Goal: Task Accomplishment & Management: Complete application form

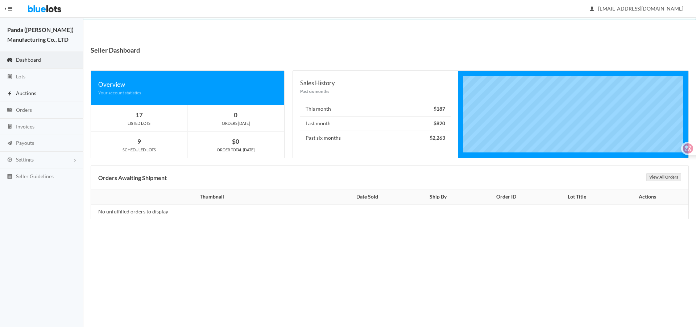
click at [40, 95] on link "Auctions" at bounding box center [41, 93] width 83 height 17
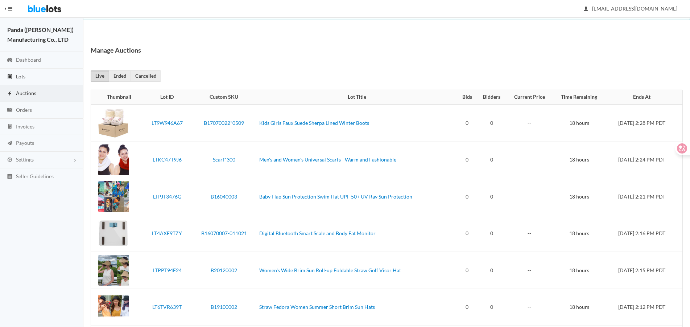
click at [42, 76] on link "Lots" at bounding box center [41, 77] width 83 height 17
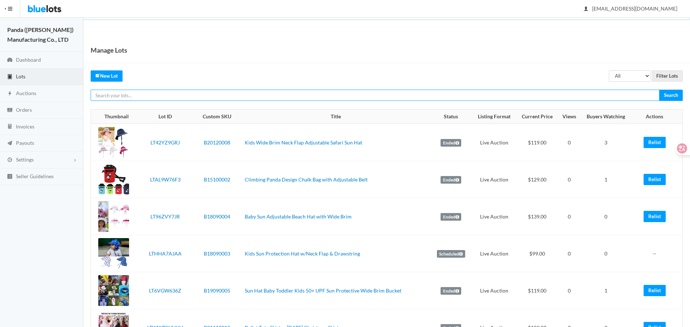
click at [476, 92] on input "text" at bounding box center [375, 95] width 569 height 11
paste input "LTRJV9PYR9"
type input "LTRJV9PYR9"
click at [659, 90] on input "Search" at bounding box center [671, 95] width 24 height 11
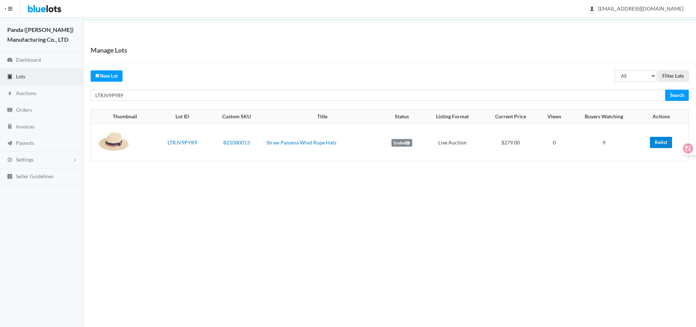
click at [651, 142] on link "Relist" at bounding box center [661, 142] width 22 height 11
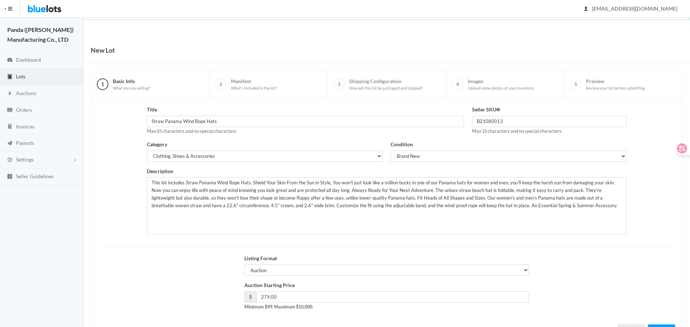
scroll to position [31, 0]
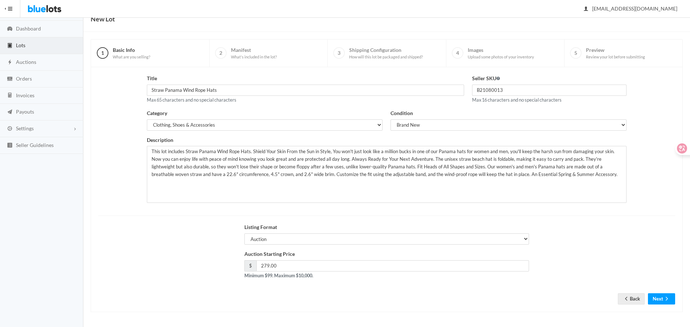
click at [656, 292] on form "Title Straw Panama Wind Rope Hats Max 65 characters and no special characters S…" at bounding box center [386, 183] width 577 height 219
click at [657, 297] on button "Next" at bounding box center [661, 298] width 27 height 11
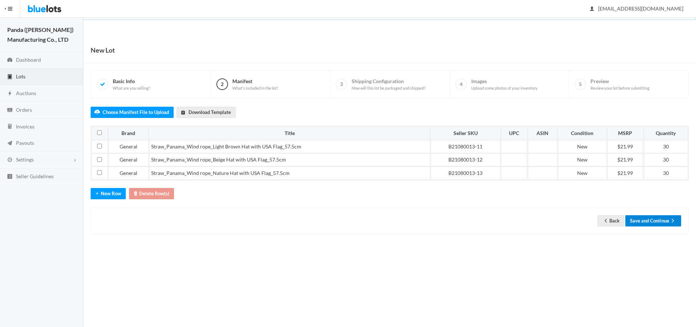
click at [657, 218] on button "Save and Continue" at bounding box center [653, 220] width 56 height 11
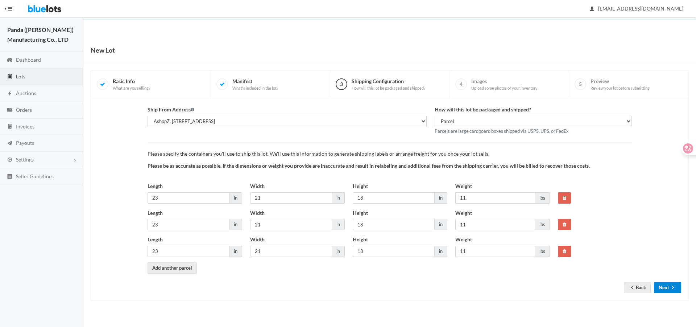
click at [671, 289] on icon "arrow forward" at bounding box center [672, 287] width 7 height 6
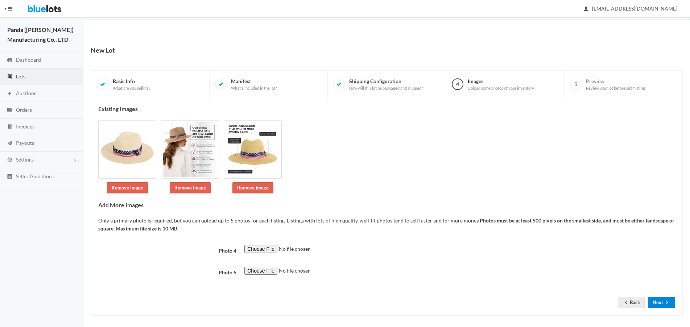
click at [663, 302] on button "Next" at bounding box center [661, 301] width 27 height 11
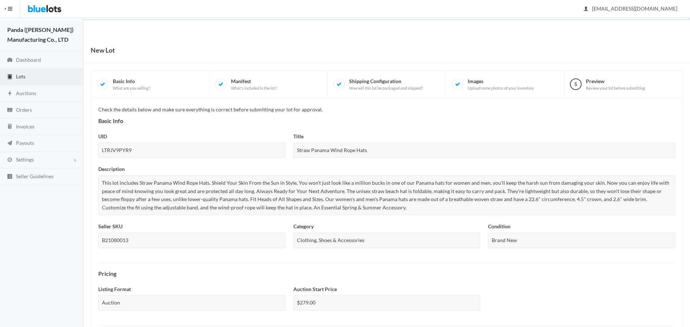
scroll to position [249, 0]
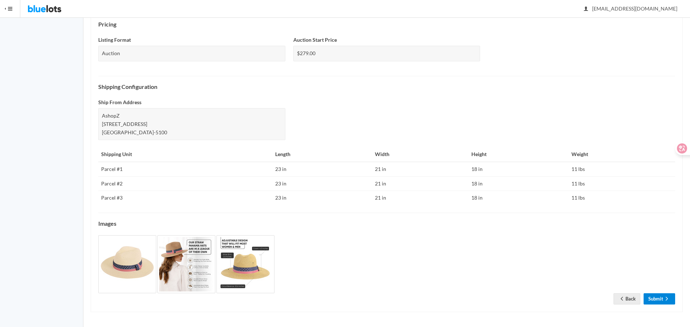
drag, startPoint x: 653, startPoint y: 297, endPoint x: 656, endPoint y: 294, distance: 4.4
click at [653, 297] on link "Submit" at bounding box center [659, 298] width 32 height 11
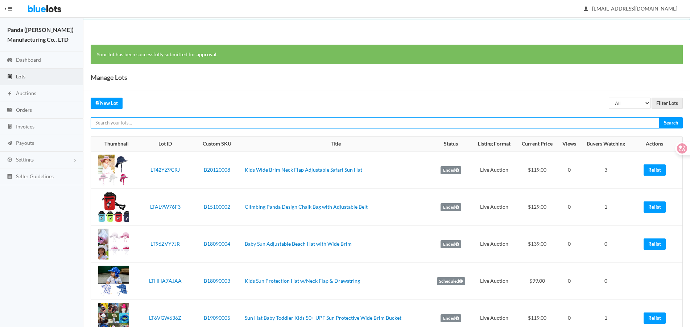
click at [613, 121] on input "text" at bounding box center [375, 122] width 569 height 11
paste input "LTKC47T9J6"
type input "LTKC47T9J6"
click at [659, 117] on input "Search" at bounding box center [671, 122] width 24 height 11
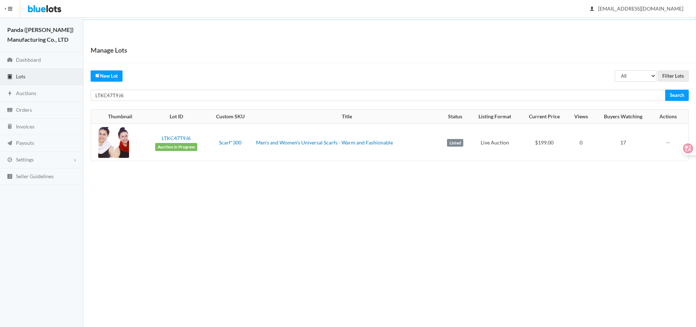
click at [585, 101] on div "Manage Lots All Draft Unreviewed Rejected Scheduled Listed Sold Ended Filter Lo…" at bounding box center [389, 106] width 613 height 138
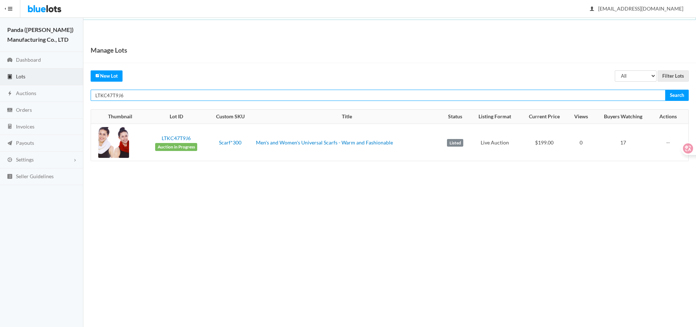
click at [584, 91] on input "LTKC47T9J6" at bounding box center [378, 95] width 575 height 11
paste input "33R2FG62"
type input "LT33R2FG62"
click at [665, 90] on input "Search" at bounding box center [677, 95] width 24 height 11
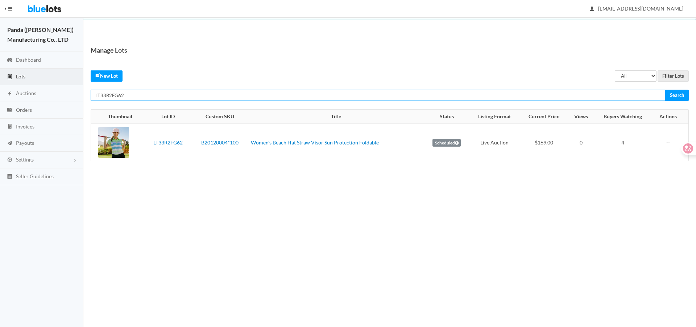
click at [522, 97] on input "LT33R2FG62" at bounding box center [378, 95] width 575 height 11
paste input "RR4PR"
type input "LT3RR4PR62"
click at [665, 90] on input "Search" at bounding box center [677, 95] width 24 height 11
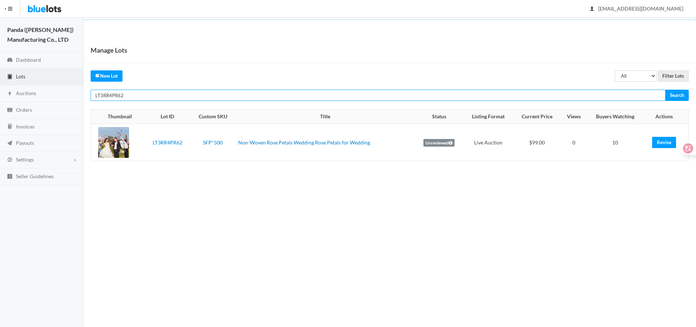
click at [582, 96] on input "LT3RR4PR62" at bounding box center [378, 95] width 575 height 11
paste input "CJJH7CWW"
type input "LTCJJH7CWW"
click at [665, 90] on input "Search" at bounding box center [677, 95] width 24 height 11
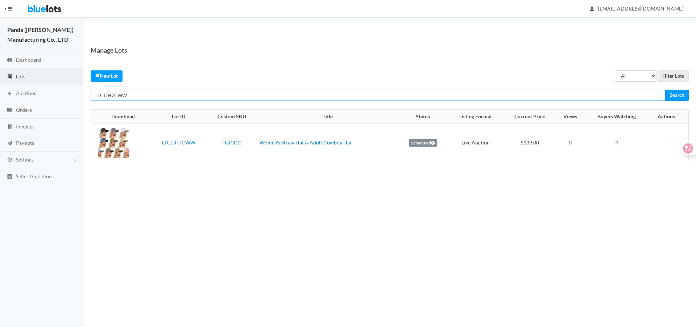
click at [614, 97] on input "LTCJJH7CWW" at bounding box center [378, 95] width 575 height 11
paste input "2Z73VPLG"
type input "LT2Z73VPLG"
click at [665, 90] on input "Search" at bounding box center [677, 95] width 24 height 11
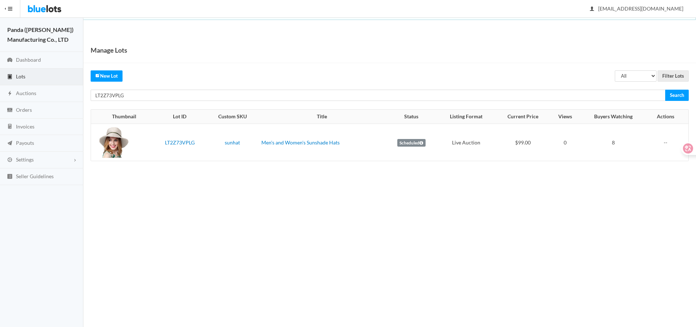
click at [560, 195] on body "Bluelots is for sale. If you are interested in purchasing the business, please …" at bounding box center [348, 163] width 696 height 327
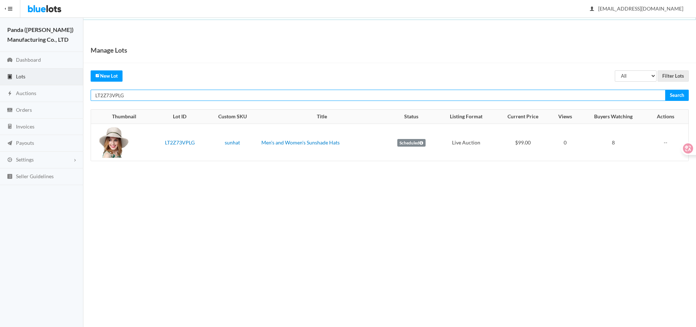
click at [532, 93] on input "LT2Z73VPLG" at bounding box center [378, 95] width 575 height 11
paste input "9JG2WZ72"
type input "LT9JG2WZ72"
click at [665, 90] on input "Search" at bounding box center [677, 95] width 24 height 11
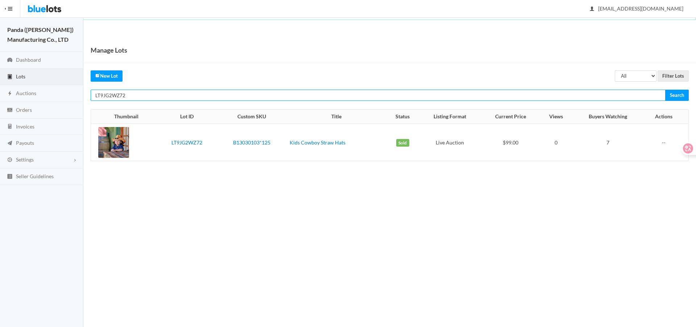
click at [610, 95] on input "LT9JG2WZ72" at bounding box center [378, 95] width 575 height 11
paste input "YR3PHHV7"
type input "LTYR3PHHV7"
click at [665, 90] on input "Search" at bounding box center [677, 95] width 24 height 11
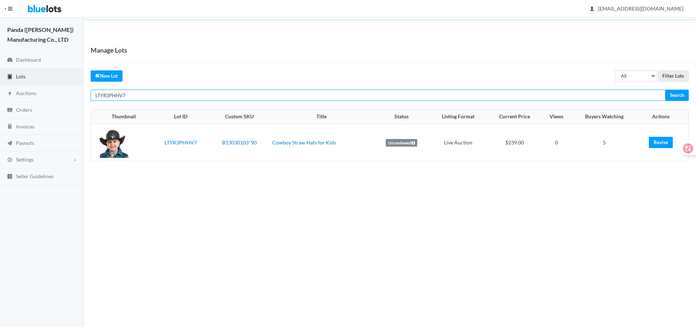
click at [586, 95] on input "LTYR3PHHV7" at bounding box center [378, 95] width 575 height 11
paste input "A674JYLF"
type input "LTA674JYLF"
click at [665, 90] on input "Search" at bounding box center [677, 95] width 24 height 11
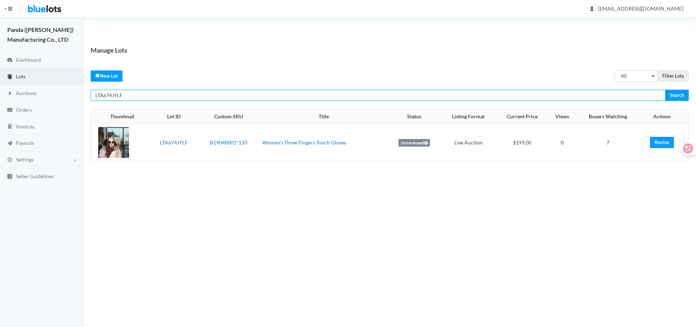
click at [535, 91] on input "LTA674JYLF" at bounding box center [378, 95] width 575 height 11
paste input "TXRHJJCX"
type input "LTTXRHJJCX"
click at [665, 90] on input "Search" at bounding box center [677, 95] width 24 height 11
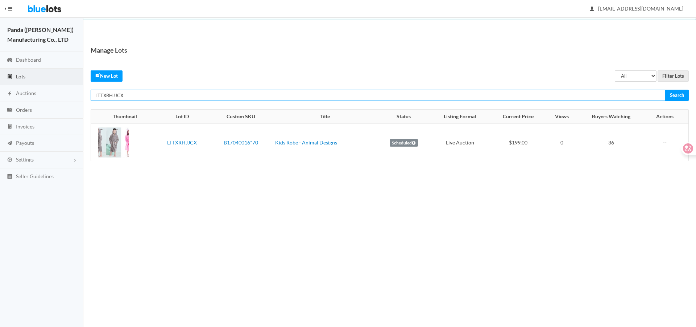
click at [370, 98] on input "LTTXRHJJCX" at bounding box center [378, 95] width 575 height 11
paste input "ZRKGJW9A"
type input "LTZRKGJW9A"
click at [665, 90] on input "Search" at bounding box center [677, 95] width 24 height 11
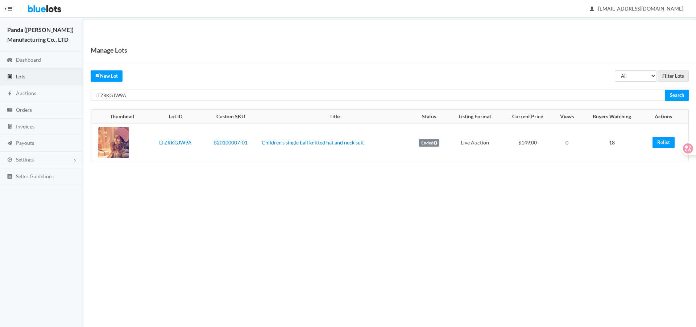
click at [501, 248] on body "Bluelots is for sale. If you are interested in purchasing the business, please …" at bounding box center [348, 163] width 696 height 327
drag, startPoint x: 659, startPoint y: 144, endPoint x: 387, endPoint y: 22, distance: 297.9
click at [659, 144] on link "Relist" at bounding box center [663, 142] width 22 height 11
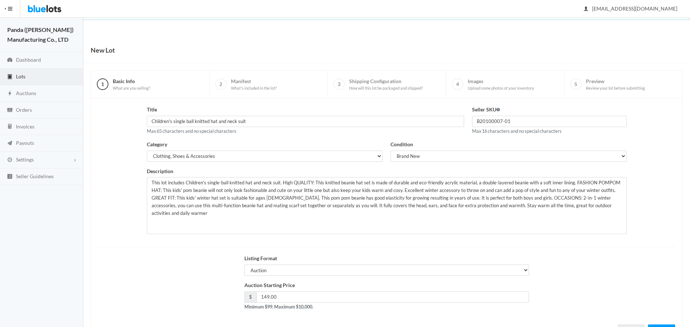
scroll to position [31, 0]
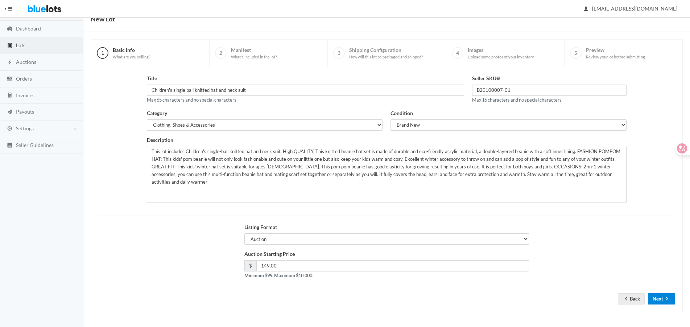
click at [657, 302] on button "Next" at bounding box center [661, 298] width 27 height 11
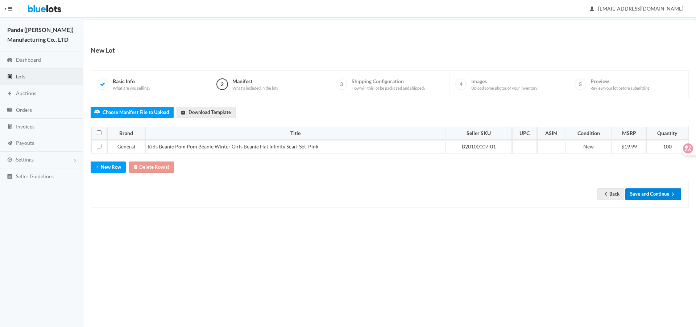
click at [651, 193] on button "Save and Continue" at bounding box center [653, 193] width 56 height 11
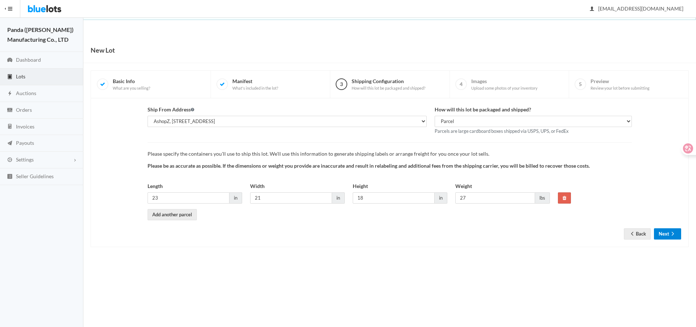
click at [661, 236] on button "Next" at bounding box center [667, 233] width 27 height 11
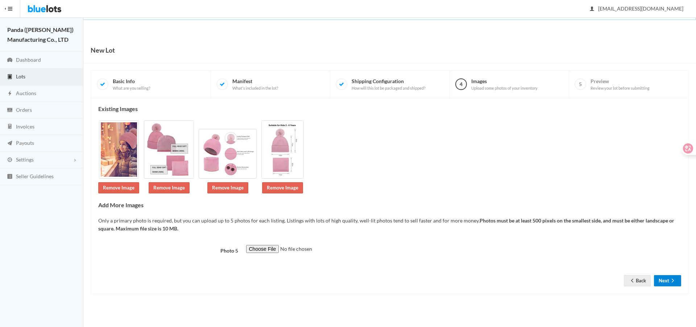
click at [660, 279] on button "Next" at bounding box center [667, 280] width 27 height 11
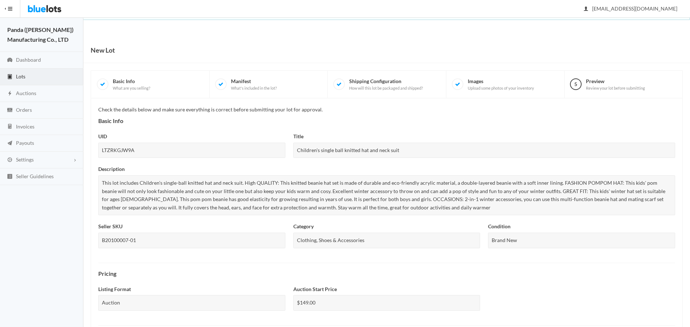
scroll to position [220, 0]
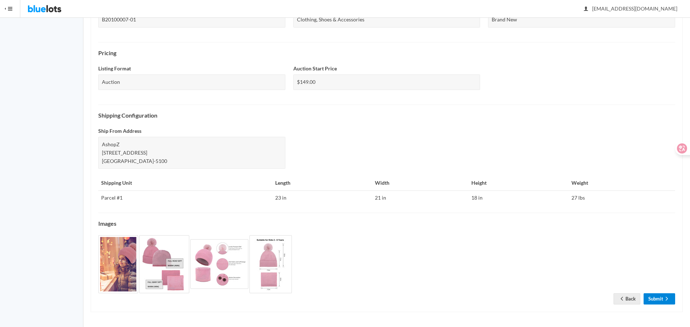
click at [663, 298] on icon "arrow forward" at bounding box center [666, 298] width 7 height 6
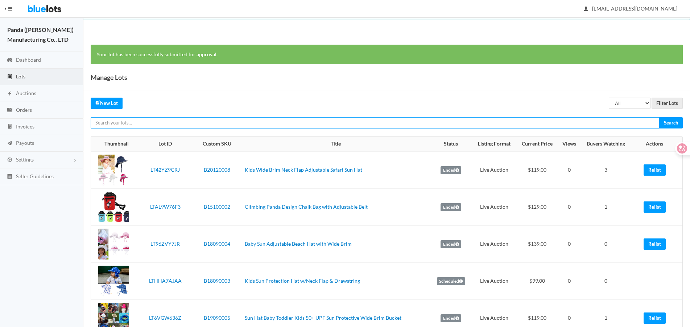
click at [564, 123] on input "text" at bounding box center [375, 122] width 569 height 11
paste input "LTHWKRTWVH"
type input "LTHWKRTWVH"
click at [659, 117] on input "Search" at bounding box center [671, 122] width 24 height 11
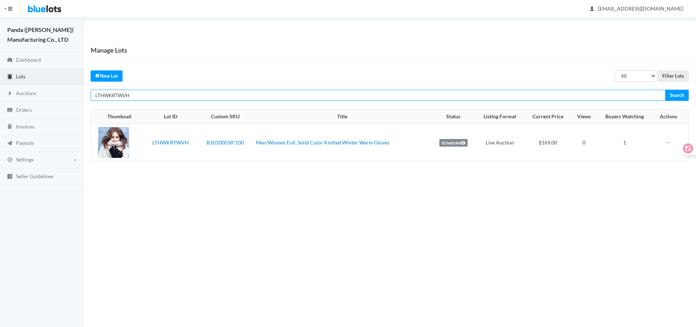
click at [572, 94] on input "LTHWKRTWVH" at bounding box center [378, 95] width 575 height 11
paste input "YWVZFJ9"
type input "LTHYWVZFJ9"
click at [665, 90] on input "Search" at bounding box center [677, 95] width 24 height 11
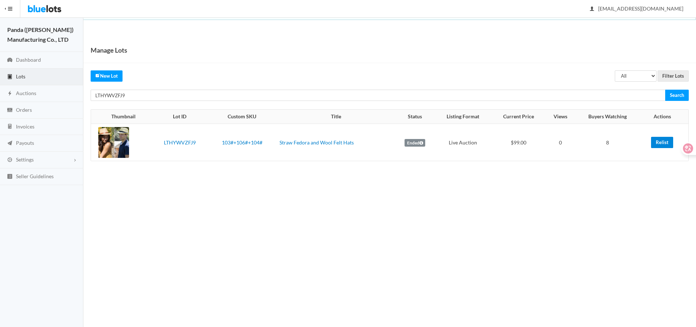
click at [659, 141] on link "Relist" at bounding box center [662, 142] width 22 height 11
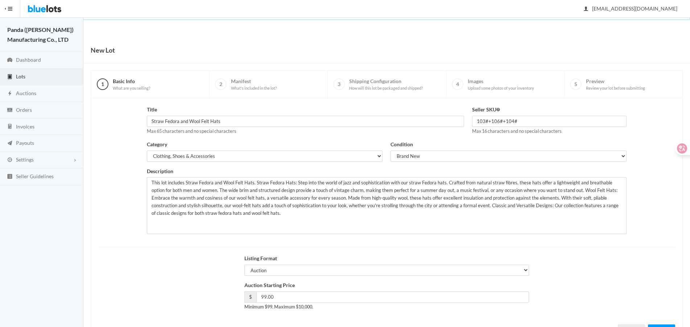
scroll to position [31, 0]
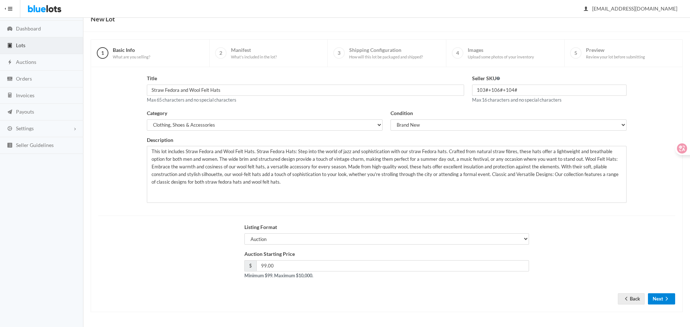
click at [656, 297] on button "Next" at bounding box center [661, 298] width 27 height 11
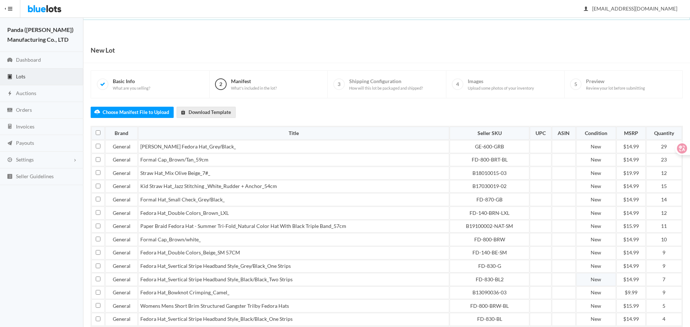
scroll to position [223, 0]
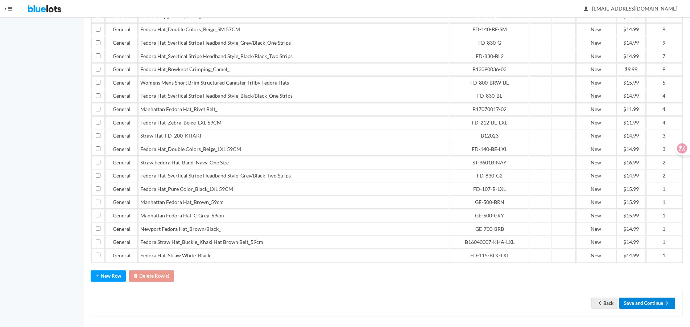
click at [635, 297] on button "Save and Continue" at bounding box center [647, 302] width 56 height 11
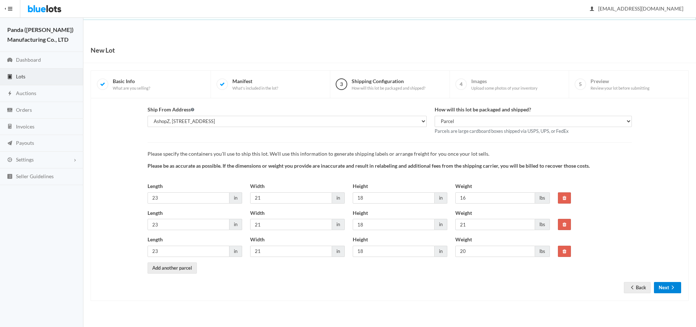
click at [663, 288] on button "Next" at bounding box center [667, 287] width 27 height 11
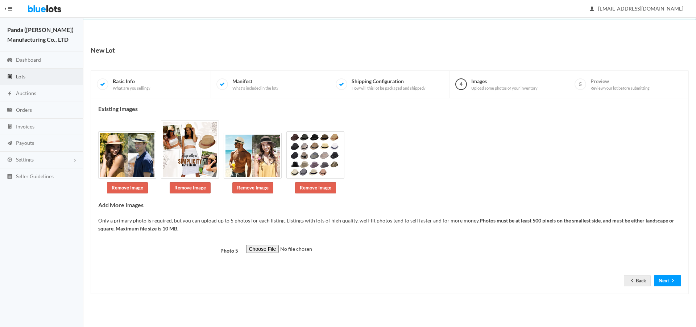
click at [674, 270] on form "Photo 5 Back Next" at bounding box center [389, 260] width 583 height 30
click at [671, 281] on icon "arrow forward" at bounding box center [672, 280] width 7 height 6
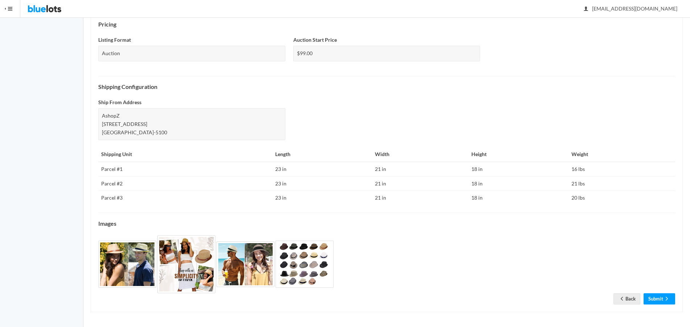
scroll to position [249, 0]
click at [655, 294] on link "Submit" at bounding box center [659, 298] width 32 height 11
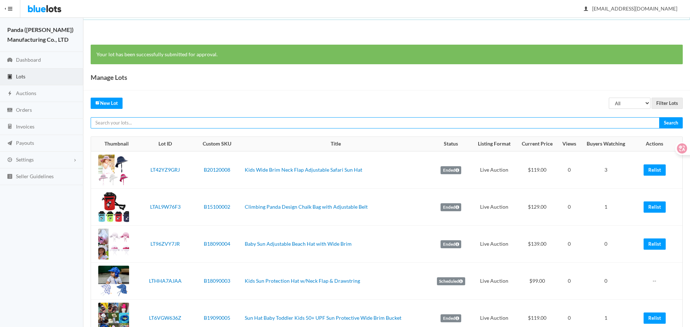
click at [373, 125] on input "text" at bounding box center [375, 122] width 569 height 11
paste input "LTH39G2626"
type input "LTH39G2626"
click at [659, 117] on input "Search" at bounding box center [671, 122] width 24 height 11
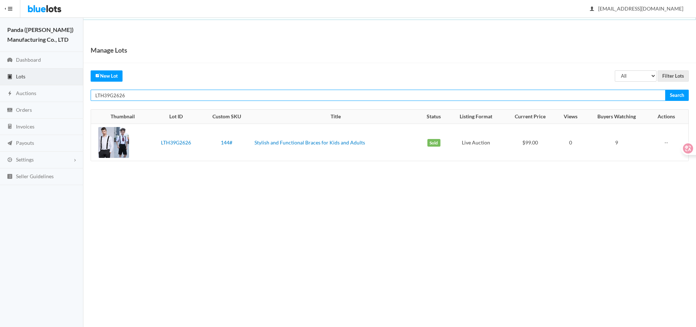
click at [347, 100] on input "LTH39G2626" at bounding box center [378, 95] width 575 height 11
paste input "GKGPZ2Y"
type input "LTGKGPZ2Y6"
click at [665, 90] on input "Search" at bounding box center [677, 95] width 24 height 11
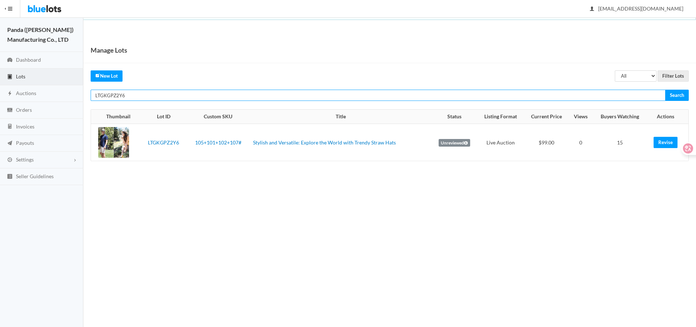
click at [634, 93] on input "LTGKGPZ2Y6" at bounding box center [378, 95] width 575 height 11
paste input "J2P3G93J"
type input "LTJ2P3G93J"
click at [665, 90] on input "Search" at bounding box center [677, 95] width 24 height 11
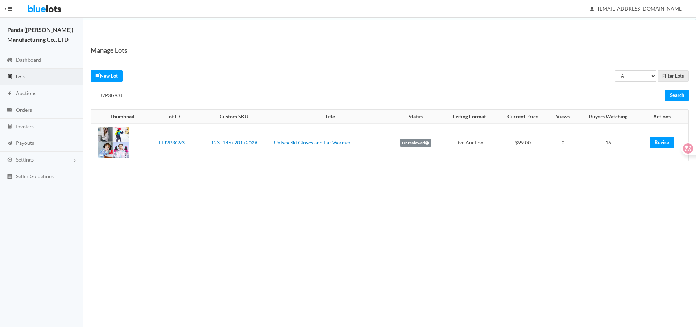
click at [561, 92] on input "LTJ2P3G93J" at bounding box center [378, 95] width 575 height 11
paste input "W267TYVR"
type input "LTW267TYVR"
click at [665, 90] on input "Search" at bounding box center [677, 95] width 24 height 11
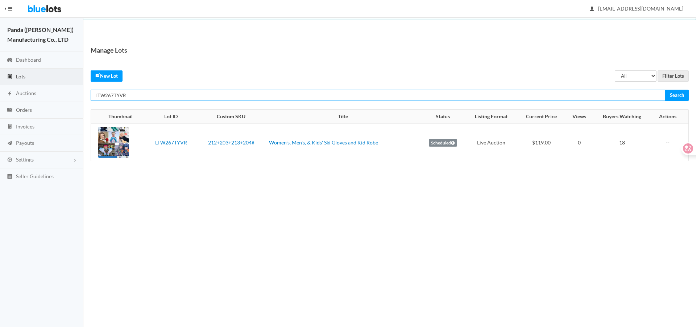
click at [557, 97] on input "LTW267TYVR" at bounding box center [378, 95] width 575 height 11
paste input "KARHZZYL"
click at [443, 96] on input "LTKARHZZYL" at bounding box center [378, 95] width 575 height 11
paste input "JY7PCV9"
type input "LTJY7PCV9L"
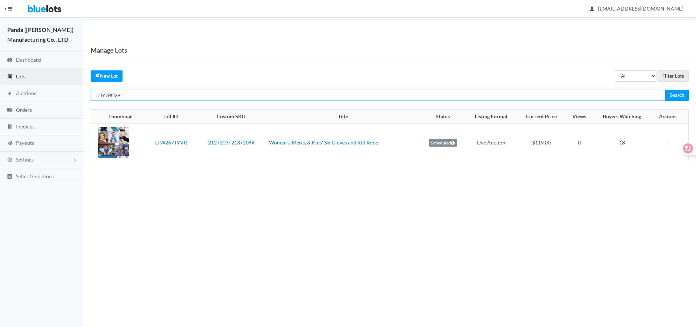
click at [665, 90] on input "Search" at bounding box center [677, 95] width 24 height 11
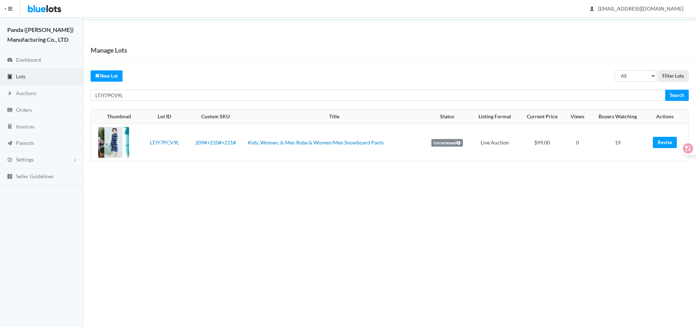
click at [440, 213] on body "Bluelots is for sale. If you are interested in purchasing the business, please …" at bounding box center [348, 163] width 696 height 327
